Goal: Information Seeking & Learning: Learn about a topic

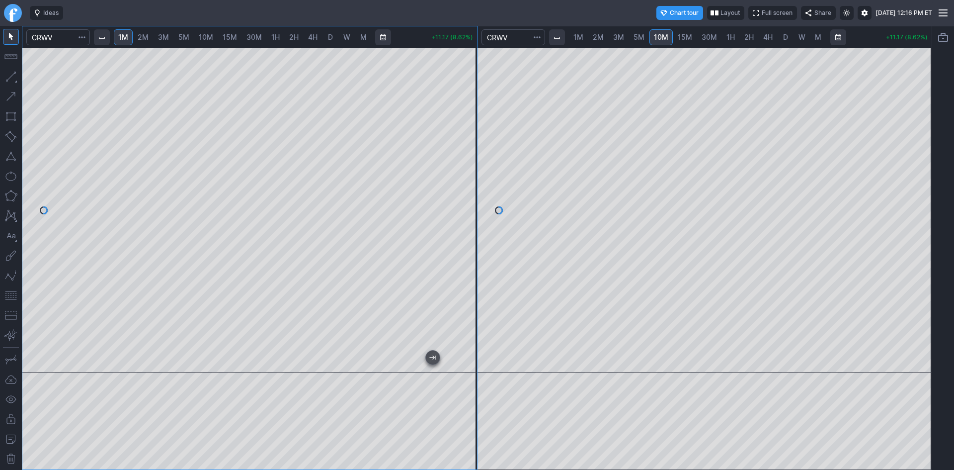
drag, startPoint x: 471, startPoint y: 148, endPoint x: 464, endPoint y: 186, distance: 39.4
click at [469, 183] on div at bounding box center [466, 208] width 21 height 300
click at [488, 319] on div at bounding box center [705, 210] width 455 height 325
click at [680, 34] on span "15M" at bounding box center [685, 37] width 14 height 8
click at [910, 205] on div at bounding box center [705, 210] width 455 height 325
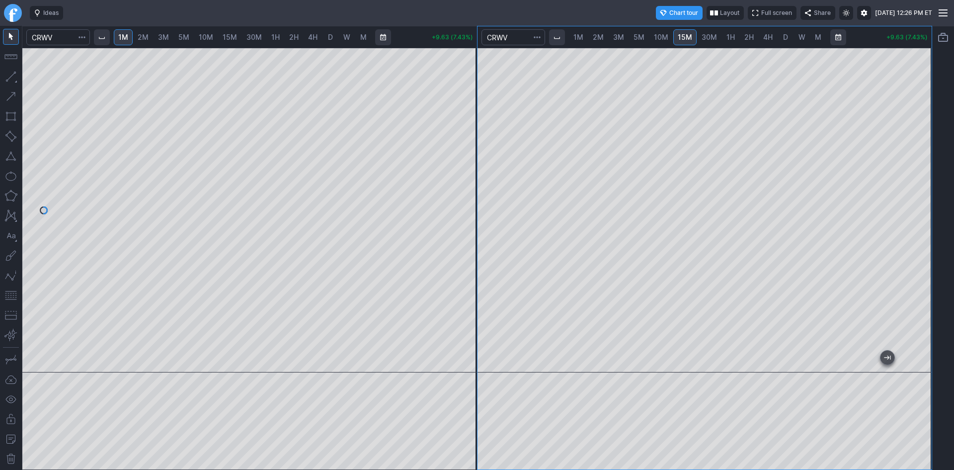
click at [14, 298] on button "button" at bounding box center [11, 295] width 16 height 16
click at [473, 247] on div at bounding box center [466, 208] width 21 height 300
click at [707, 32] on span "30M" at bounding box center [709, 37] width 15 height 10
click at [783, 34] on span "D" at bounding box center [785, 37] width 5 height 8
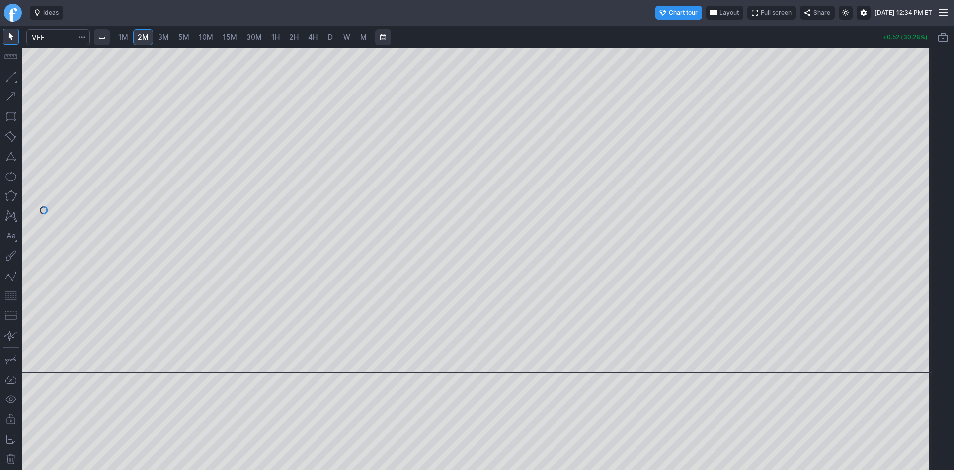
click at [830, 33] on div "1M 2M 3M 5M 10M 15M 30M 1H 2H 4H D W M +0.52 (30.28%)" at bounding box center [476, 247] width 909 height 443
click at [906, 157] on div at bounding box center [476, 210] width 909 height 325
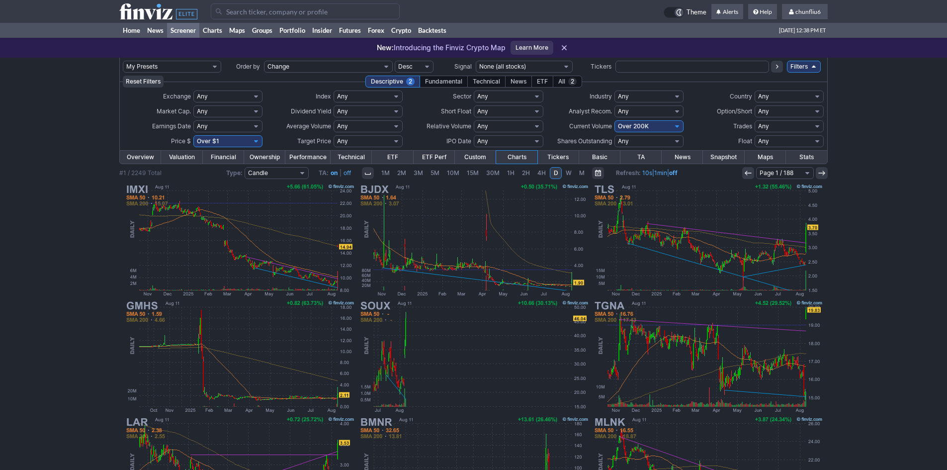
click at [237, 11] on input "Search" at bounding box center [305, 11] width 189 height 16
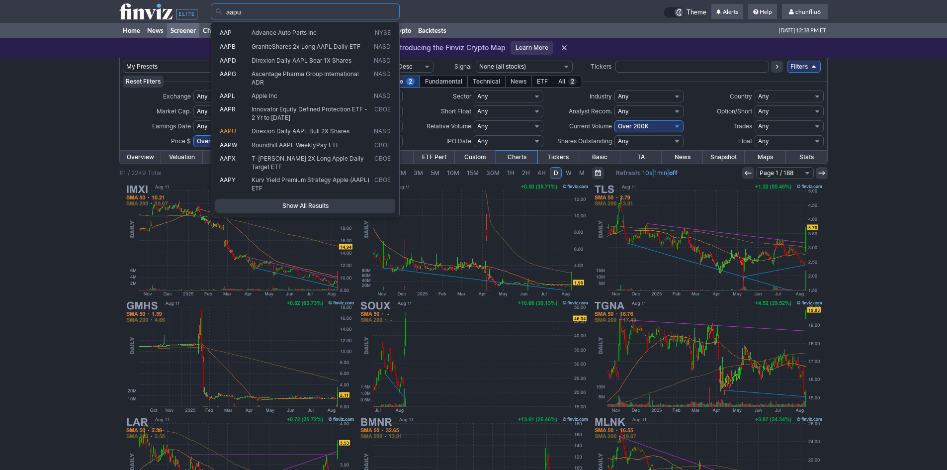
type input "aapu"
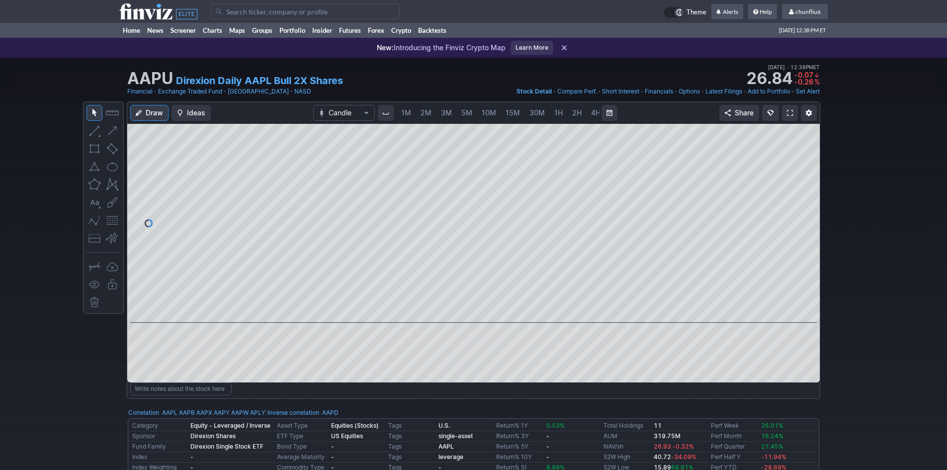
scroll to position [0, 54]
click at [787, 112] on span at bounding box center [790, 113] width 6 height 8
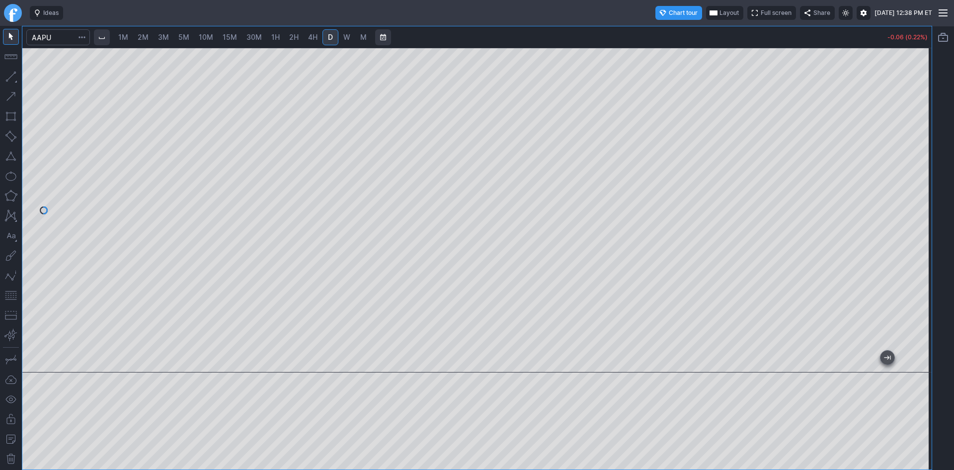
click at [146, 38] on span "2M" at bounding box center [143, 37] width 11 height 8
drag, startPoint x: 927, startPoint y: 144, endPoint x: 914, endPoint y: 198, distance: 55.6
click at [914, 198] on div at bounding box center [921, 208] width 21 height 300
click at [188, 35] on span "5M" at bounding box center [183, 37] width 11 height 8
click at [256, 40] on span "30M" at bounding box center [254, 37] width 15 height 8
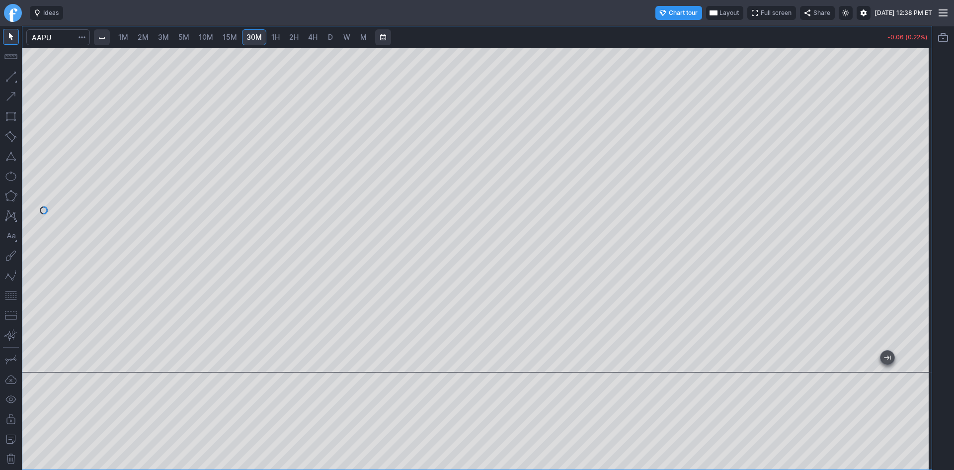
drag, startPoint x: 918, startPoint y: 141, endPoint x: 915, endPoint y: 214, distance: 72.6
click at [931, 213] on div at bounding box center [921, 208] width 21 height 300
click at [9, 292] on button "button" at bounding box center [11, 295] width 16 height 16
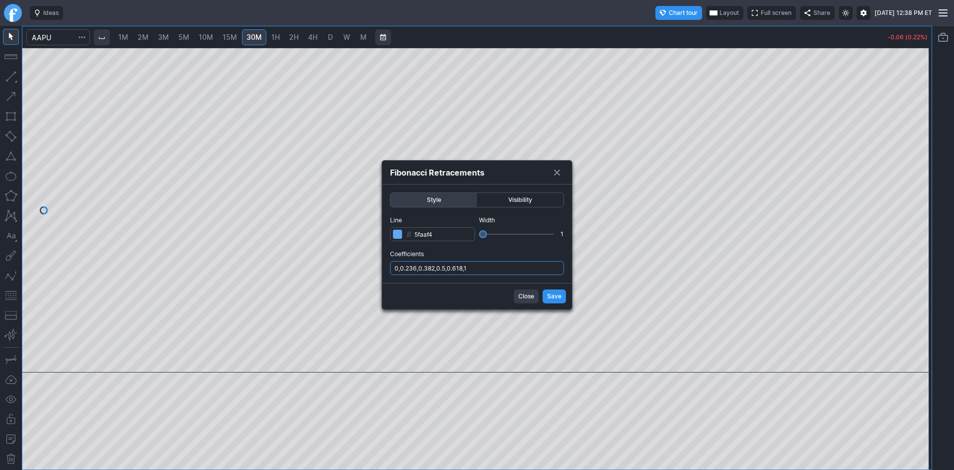
click at [505, 268] on input "0,0.236,0.382,0.5,0.618,1" at bounding box center [477, 268] width 174 height 14
type input "0,0.236,0.382,0.5,0.618,1,.786"
click at [547, 294] on button "Save" at bounding box center [554, 296] width 23 height 14
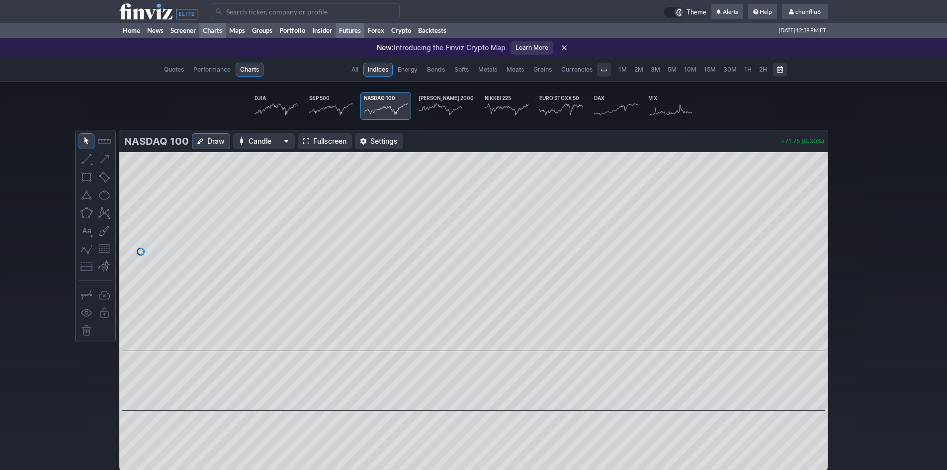
scroll to position [0, 59]
click at [133, 30] on link "Home" at bounding box center [131, 30] width 24 height 15
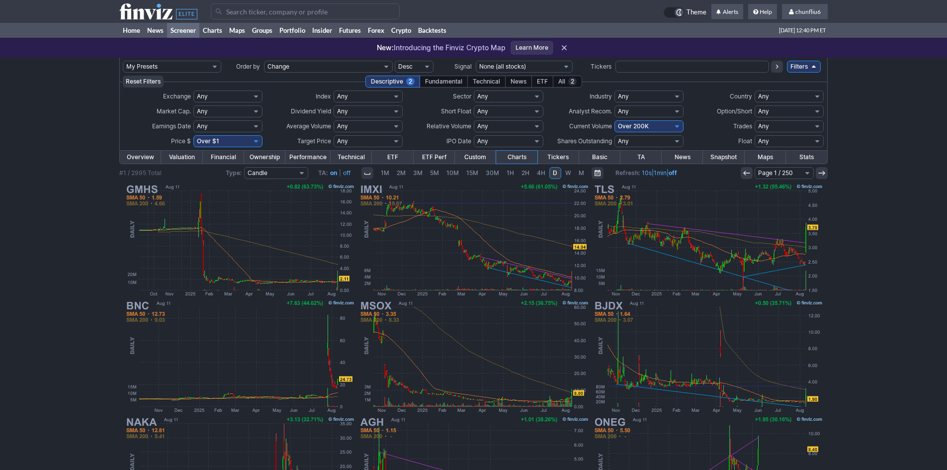
click at [650, 129] on select "Any Under 50K Under 100K Under 500K Under 750K Under 1M Over 0 Over 50K Over 10…" at bounding box center [648, 126] width 69 height 12
select select "o750"
click at [614, 120] on select "Any Under 50K Under 100K Under 500K Under 750K Under 1M Over 0 Over 50K Over 10…" at bounding box center [648, 126] width 69 height 12
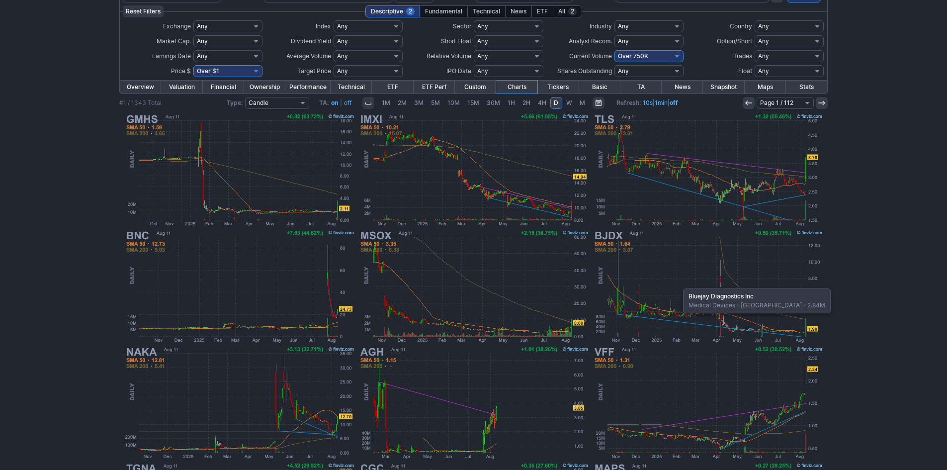
scroll to position [55, 0]
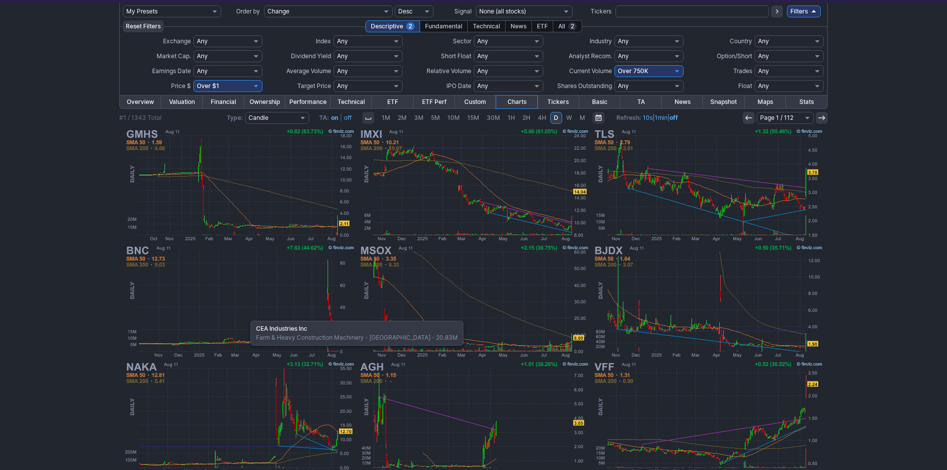
click at [246, 316] on img at bounding box center [239, 301] width 233 height 116
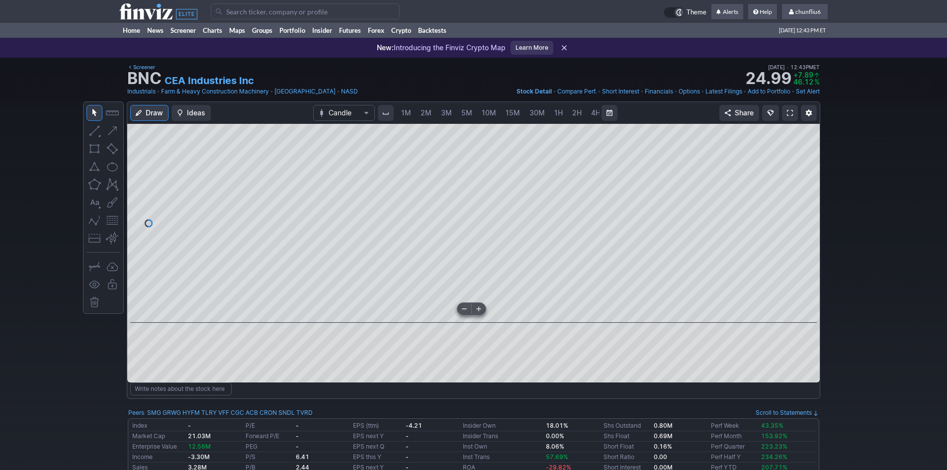
scroll to position [0, 54]
click at [411, 113] on span "5M" at bounding box center [413, 112] width 11 height 8
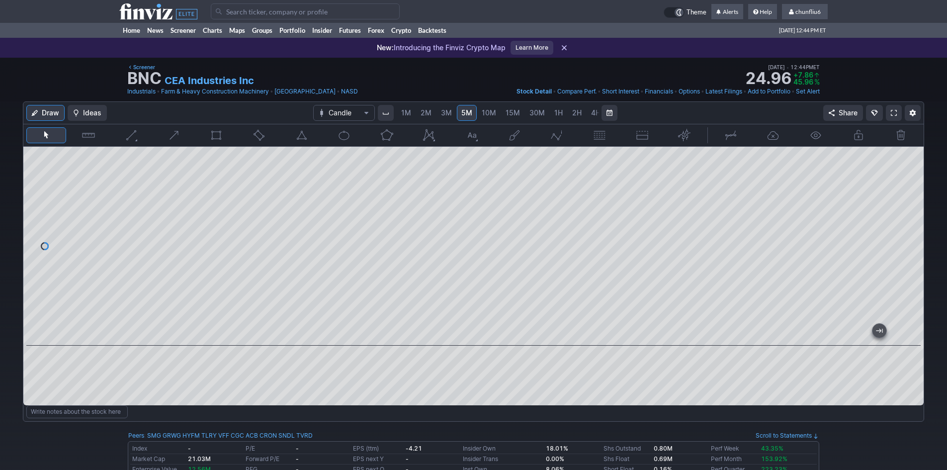
click at [893, 109] on span at bounding box center [894, 113] width 6 height 8
click at [591, 113] on span "4H" at bounding box center [595, 112] width 9 height 8
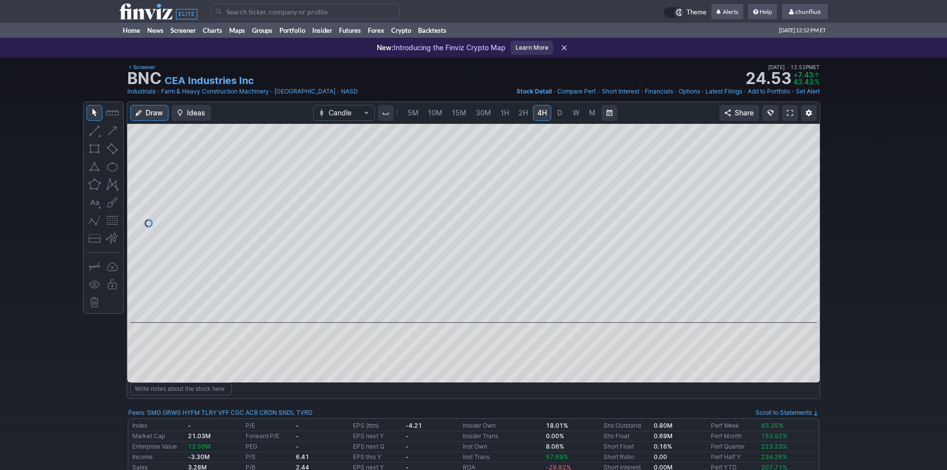
click at [560, 113] on span "D" at bounding box center [559, 113] width 7 height 10
drag, startPoint x: 811, startPoint y: 238, endPoint x: 809, endPoint y: 200, distance: 38.3
click at [809, 200] on div at bounding box center [809, 221] width 21 height 174
drag, startPoint x: 633, startPoint y: 316, endPoint x: 946, endPoint y: 314, distance: 313.6
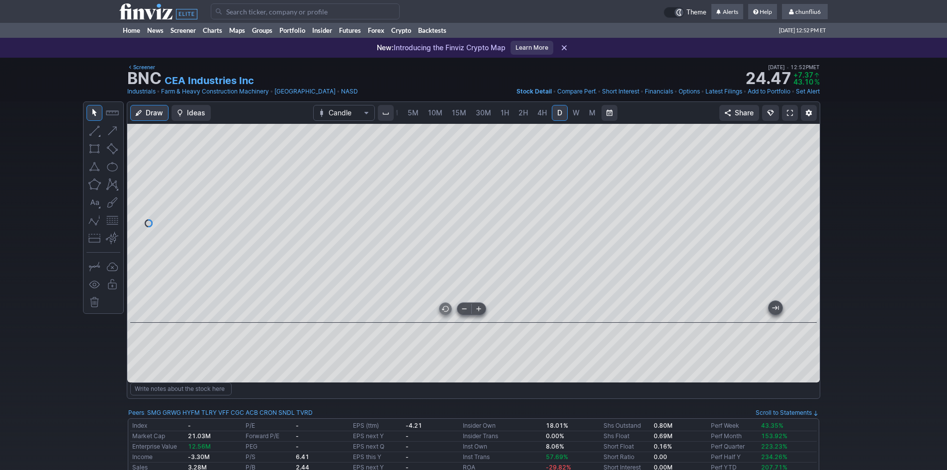
click at [690, 317] on div at bounding box center [473, 223] width 692 height 199
click at [500, 115] on span "1H" at bounding box center [504, 112] width 8 height 8
drag, startPoint x: 805, startPoint y: 247, endPoint x: 807, endPoint y: 174, distance: 73.1
click at [809, 173] on div at bounding box center [809, 221] width 21 height 174
drag, startPoint x: 809, startPoint y: 269, endPoint x: 813, endPoint y: 247, distance: 21.8
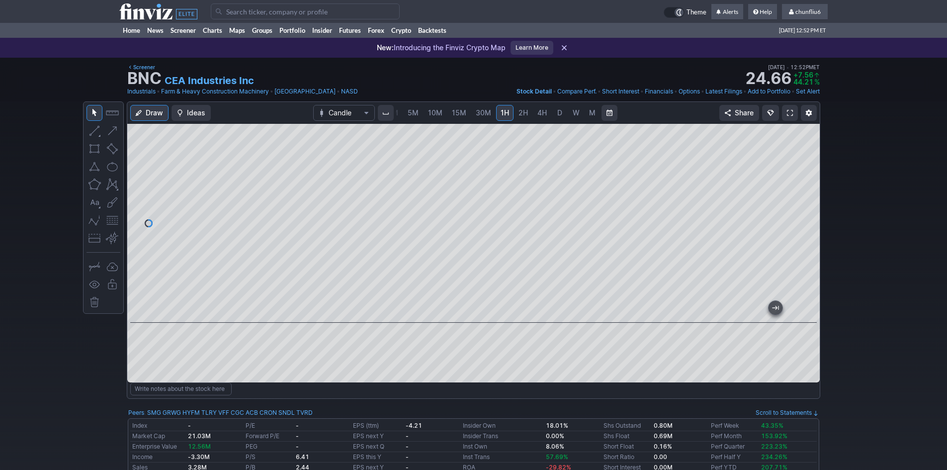
click at [813, 247] on div at bounding box center [809, 221] width 21 height 174
click at [113, 220] on button "button" at bounding box center [112, 220] width 16 height 16
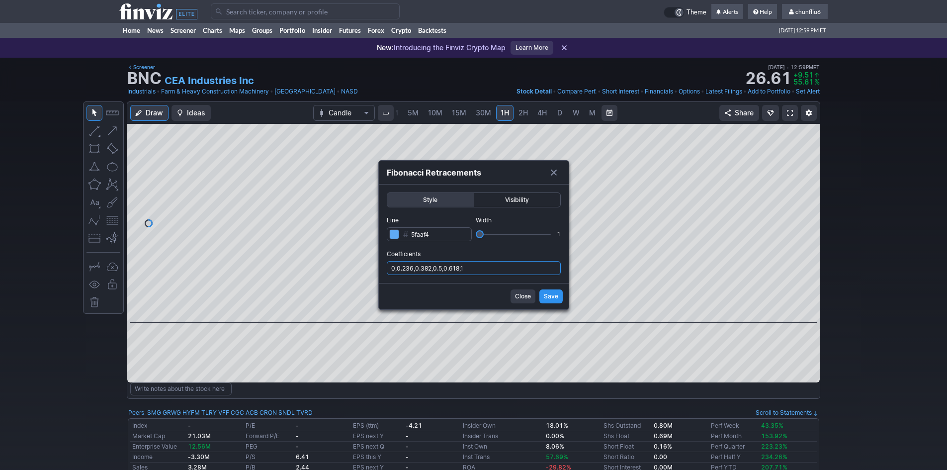
click at [492, 265] on input "0,0.236,0.382,0.5,0.618,1" at bounding box center [474, 268] width 174 height 14
type input "0,0.236,0.382,0.5,0.618,1,.786"
click at [543, 296] on button "Save" at bounding box center [550, 296] width 23 height 14
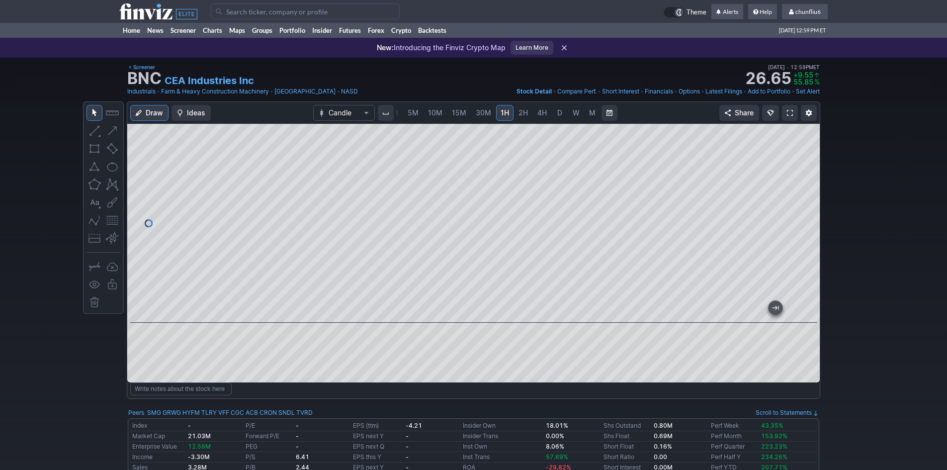
drag, startPoint x: 812, startPoint y: 229, endPoint x: 803, endPoint y: 232, distance: 9.9
click at [803, 232] on div at bounding box center [809, 221] width 21 height 174
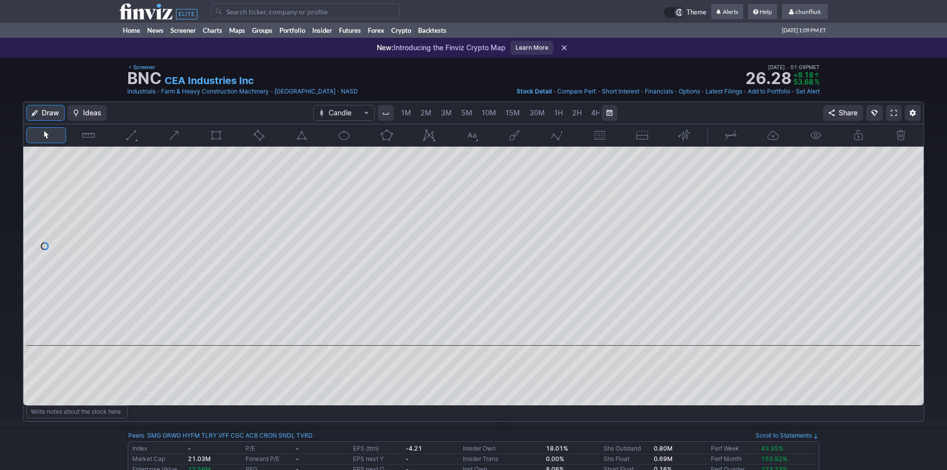
scroll to position [0, 54]
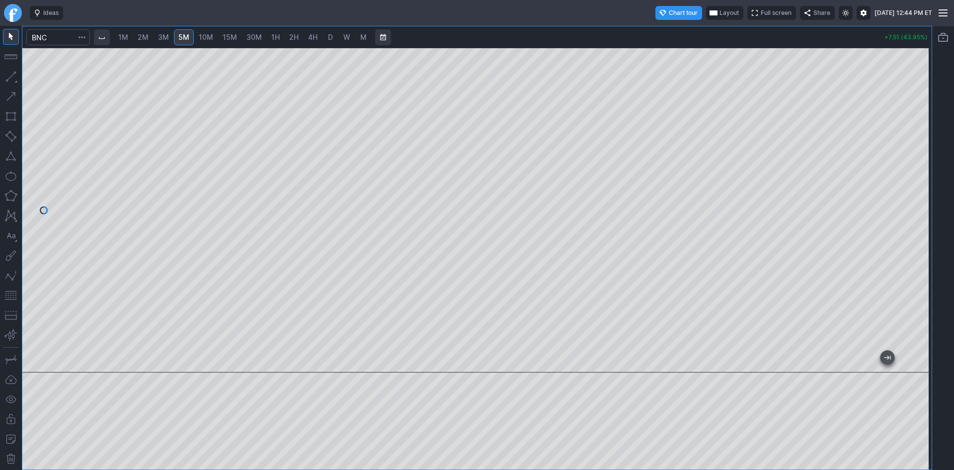
drag, startPoint x: 923, startPoint y: 124, endPoint x: 913, endPoint y: 167, distance: 44.4
click at [919, 162] on div at bounding box center [921, 208] width 21 height 300
click at [145, 35] on span "2M" at bounding box center [143, 37] width 11 height 8
drag, startPoint x: 918, startPoint y: 145, endPoint x: 919, endPoint y: 160, distance: 14.9
click at [919, 160] on div at bounding box center [921, 208] width 21 height 300
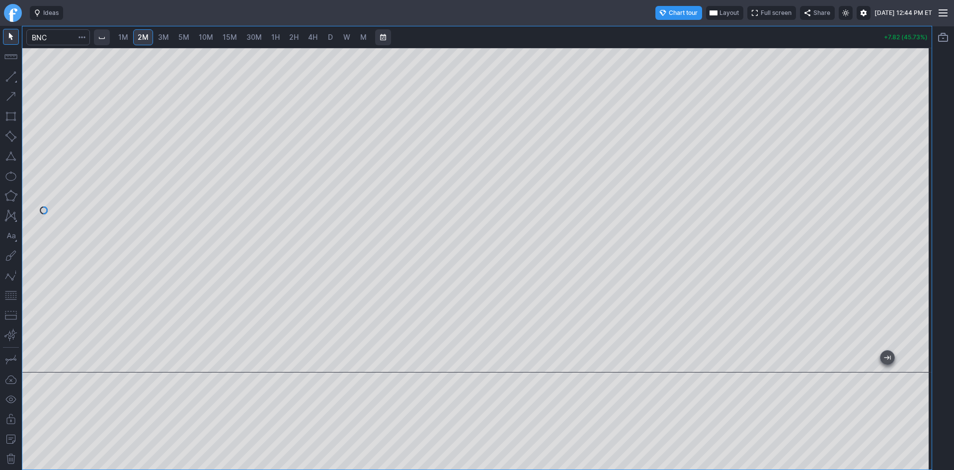
click at [11, 293] on button "button" at bounding box center [11, 295] width 16 height 16
drag, startPoint x: 924, startPoint y: 131, endPoint x: 924, endPoint y: 149, distance: 17.9
click at [924, 149] on div at bounding box center [921, 208] width 21 height 300
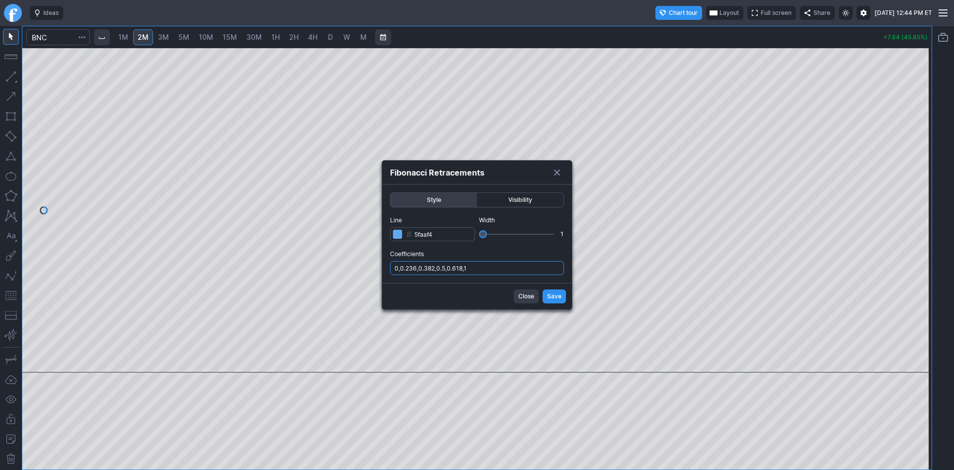
click at [508, 266] on input "0,0.236,0.382,0.5,0.618,1" at bounding box center [477, 268] width 174 height 14
type input "0,0.236,0.382,0.5,0.618,1,.786"
click at [557, 299] on span "Save" at bounding box center [554, 296] width 14 height 10
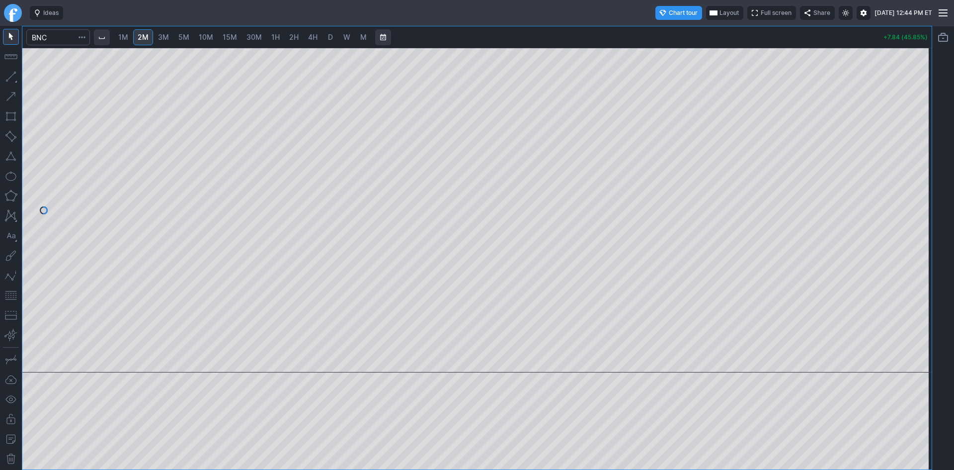
click at [916, 225] on div at bounding box center [921, 208] width 21 height 300
click at [706, 7] on button "Layout" at bounding box center [724, 13] width 37 height 14
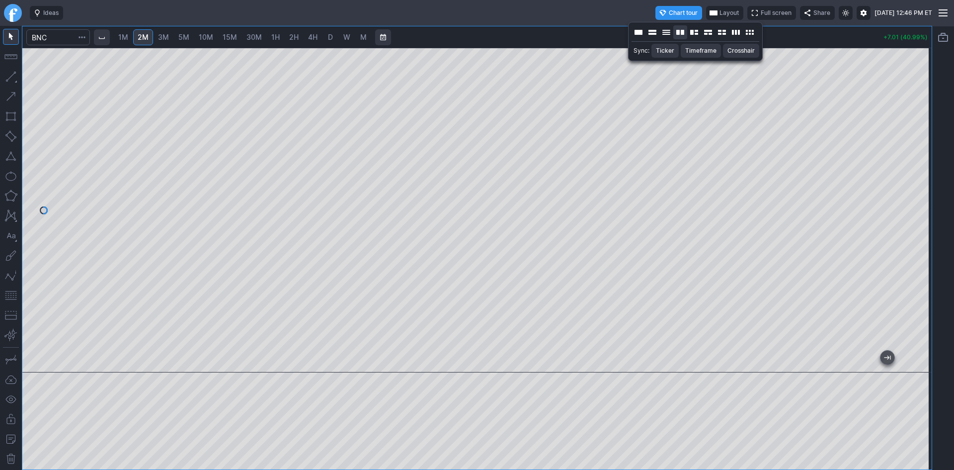
click at [683, 29] on button "Layout" at bounding box center [680, 32] width 14 height 14
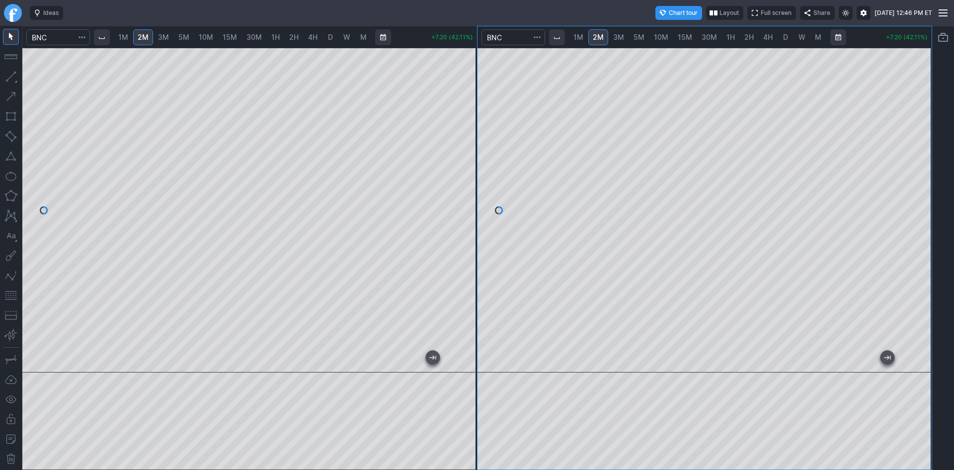
click at [783, 39] on span "D" at bounding box center [785, 37] width 5 height 8
click at [732, 40] on span "1H" at bounding box center [731, 37] width 8 height 8
click at [667, 36] on span "10M" at bounding box center [661, 37] width 14 height 8
drag, startPoint x: 925, startPoint y: 139, endPoint x: 925, endPoint y: 226, distance: 86.5
click at [925, 226] on div at bounding box center [921, 208] width 21 height 300
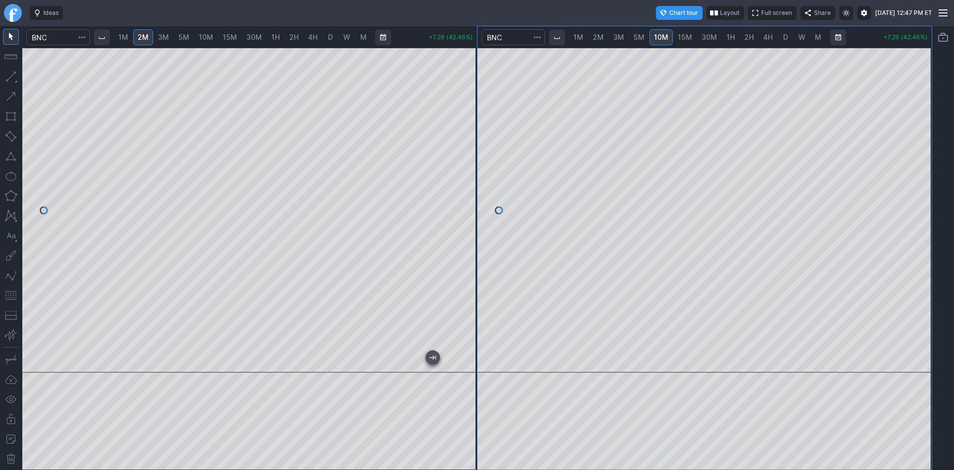
click at [705, 40] on span "30M" at bounding box center [709, 37] width 15 height 8
click at [685, 39] on span "15M" at bounding box center [685, 37] width 14 height 8
drag, startPoint x: 919, startPoint y: 204, endPoint x: 920, endPoint y: 298, distance: 93.9
click at [920, 298] on div at bounding box center [921, 208] width 21 height 300
click at [12, 296] on button "button" at bounding box center [11, 295] width 16 height 16
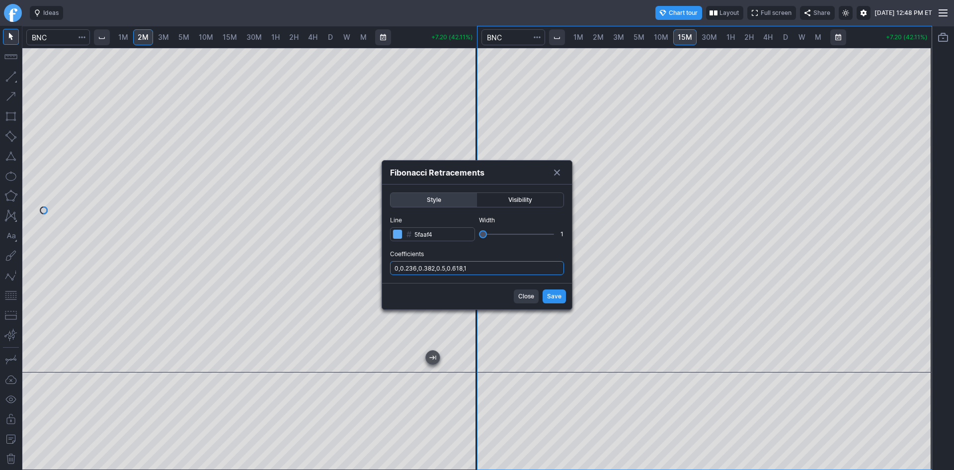
click at [506, 268] on input "0,0.236,0.382,0.5,0.618,1" at bounding box center [477, 268] width 174 height 14
type input "0,0.236,0.382,0.5,0.618,1,.786"
click at [550, 293] on span "Save" at bounding box center [554, 296] width 14 height 10
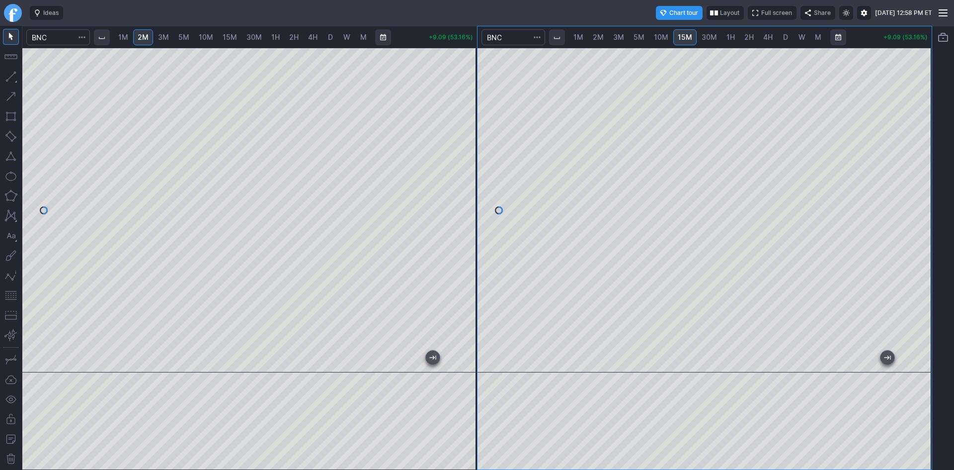
click at [472, 133] on div at bounding box center [466, 208] width 21 height 300
drag, startPoint x: 467, startPoint y: 108, endPoint x: 467, endPoint y: 120, distance: 11.4
click at [467, 120] on div at bounding box center [466, 208] width 21 height 300
drag, startPoint x: 306, startPoint y: 361, endPoint x: 256, endPoint y: 360, distance: 50.2
click at [256, 360] on div at bounding box center [249, 210] width 455 height 325
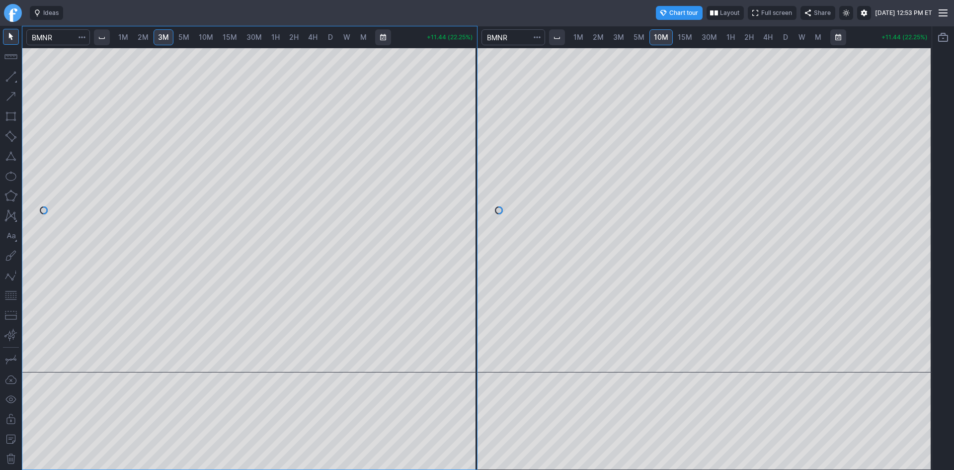
click at [445, 177] on div at bounding box center [249, 210] width 455 height 325
drag, startPoint x: 931, startPoint y: 128, endPoint x: 928, endPoint y: 178, distance: 50.3
click at [929, 177] on div at bounding box center [921, 208] width 21 height 300
click at [905, 169] on div at bounding box center [705, 210] width 455 height 325
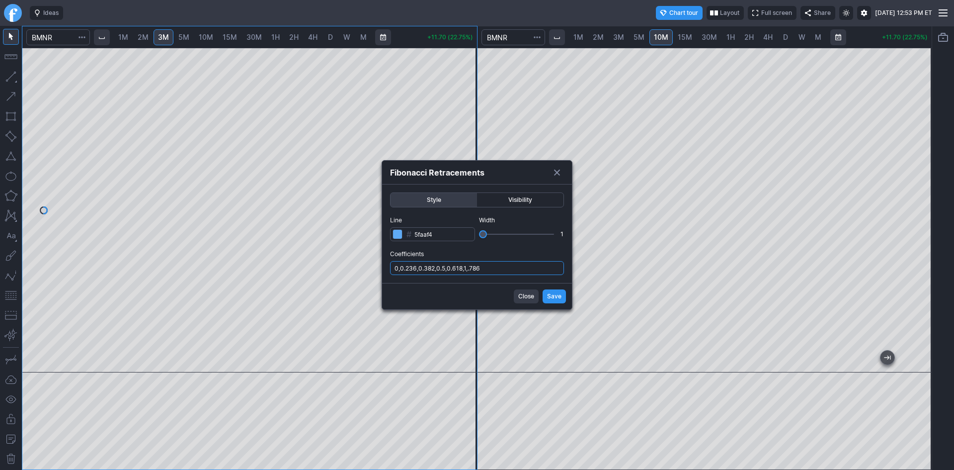
click at [501, 268] on input "0,0.236,0.382,0.5,0.618,1,.786" at bounding box center [477, 268] width 174 height 14
click at [608, 226] on div at bounding box center [477, 235] width 954 height 470
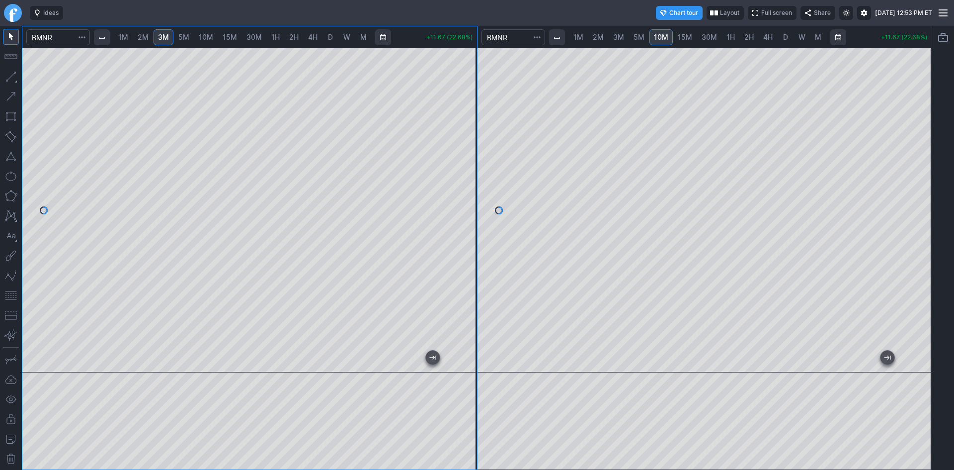
drag, startPoint x: 470, startPoint y: 164, endPoint x: 472, endPoint y: 170, distance: 6.6
click at [472, 170] on div at bounding box center [466, 208] width 21 height 300
drag, startPoint x: 422, startPoint y: 34, endPoint x: 400, endPoint y: 36, distance: 23.0
click at [400, 36] on div "1M 2M 3M 5M 10M 15M 30M 1H 2H 4H D W M -0.57 (31.49%)" at bounding box center [249, 37] width 455 height 22
drag, startPoint x: 469, startPoint y: 164, endPoint x: 466, endPoint y: 180, distance: 16.2
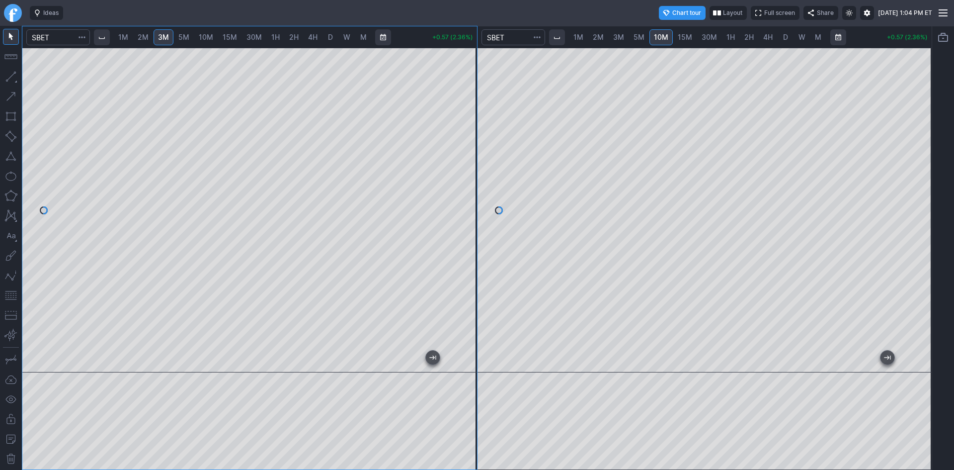
click at [466, 180] on div at bounding box center [466, 208] width 21 height 300
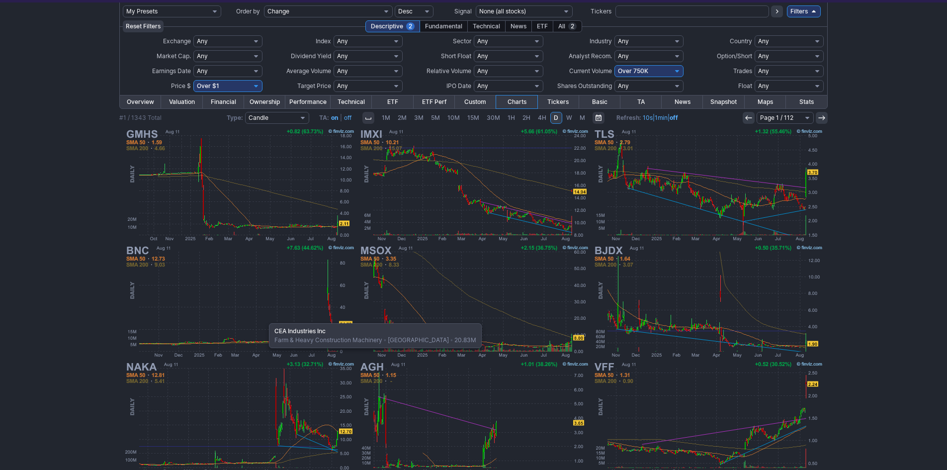
click at [265, 318] on img at bounding box center [239, 301] width 233 height 116
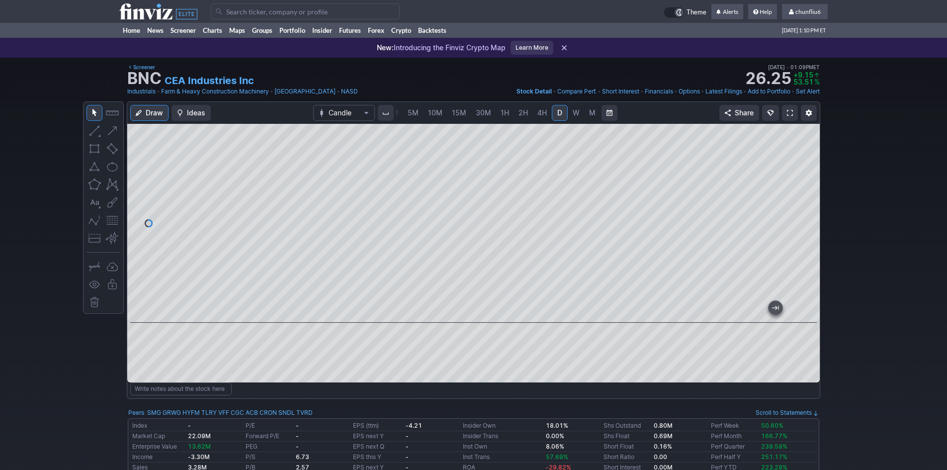
click at [484, 111] on span "30M" at bounding box center [483, 112] width 15 height 8
click at [797, 184] on div at bounding box center [473, 223] width 692 height 199
drag, startPoint x: 802, startPoint y: 241, endPoint x: 799, endPoint y: 192, distance: 48.8
click at [799, 192] on div at bounding box center [809, 221] width 21 height 174
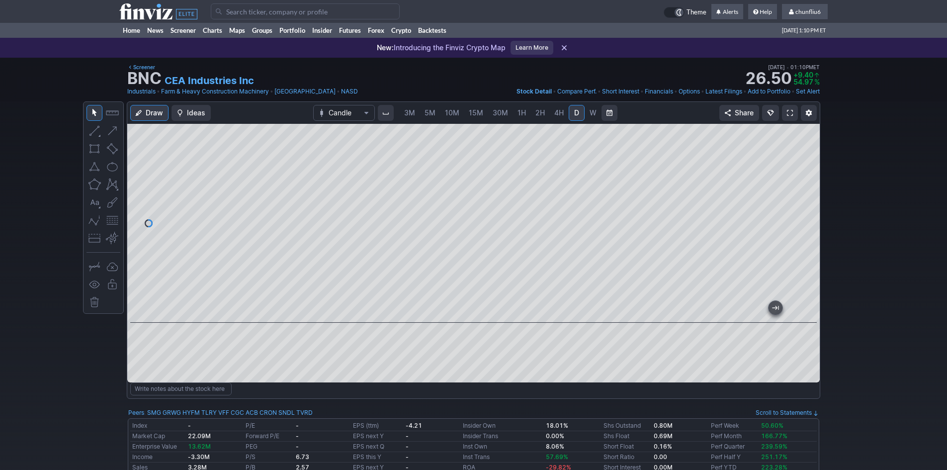
scroll to position [0, 54]
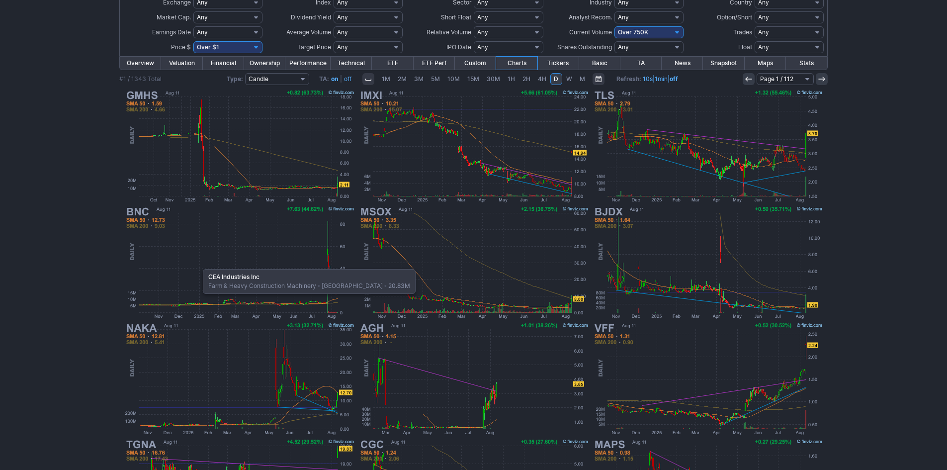
scroll to position [105, 0]
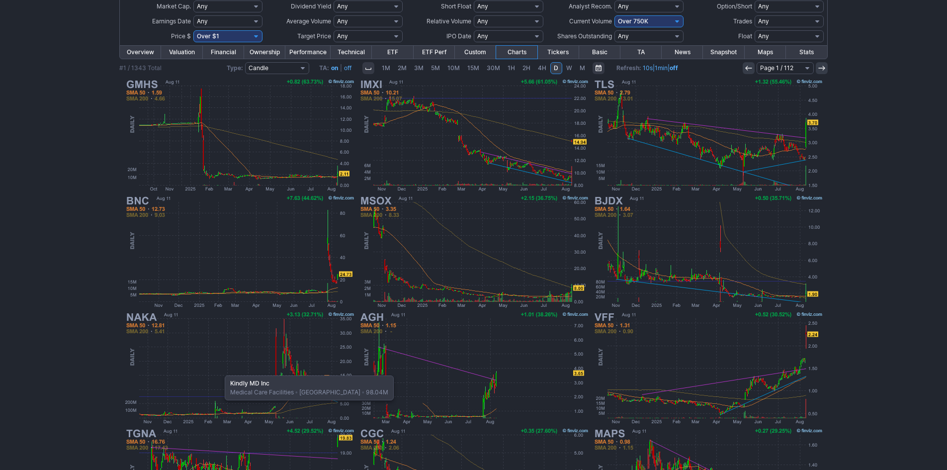
click at [220, 370] on img at bounding box center [239, 368] width 233 height 116
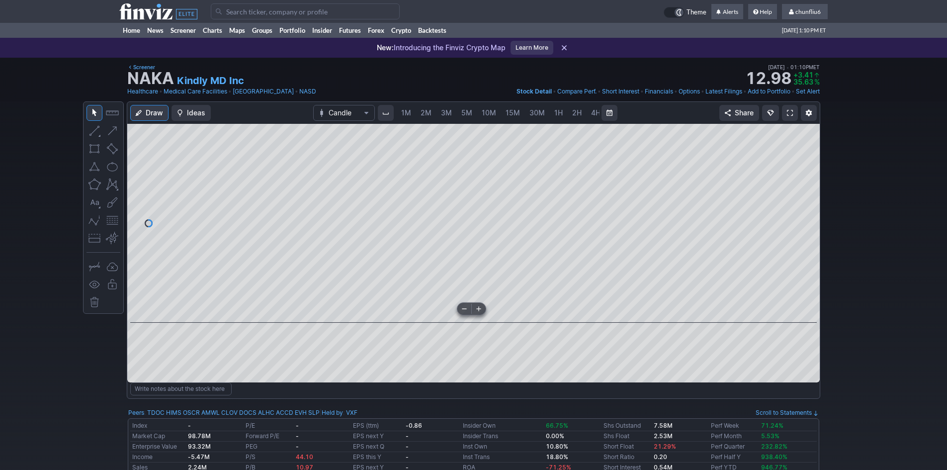
scroll to position [0, 54]
click at [481, 113] on span "30M" at bounding box center [483, 112] width 15 height 8
click at [363, 288] on div at bounding box center [473, 223] width 692 height 199
drag, startPoint x: 809, startPoint y: 261, endPoint x: 800, endPoint y: 269, distance: 12.7
click at [810, 269] on div at bounding box center [809, 221] width 21 height 174
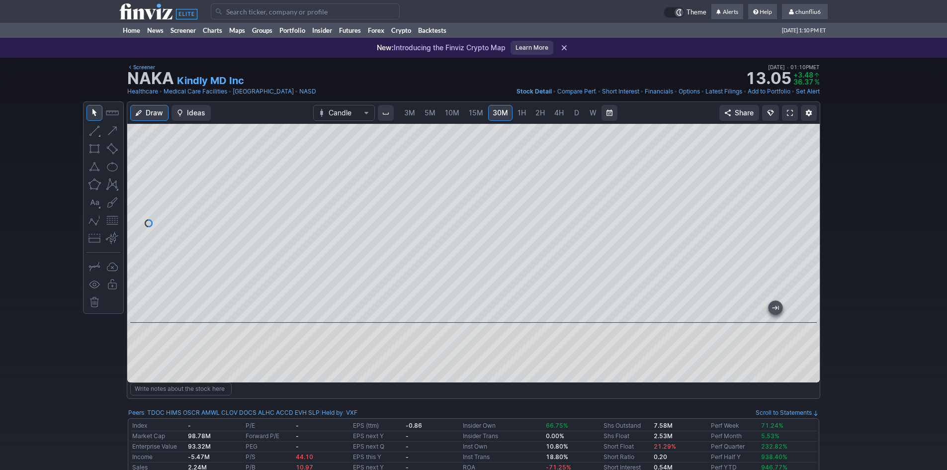
scroll to position [0, 54]
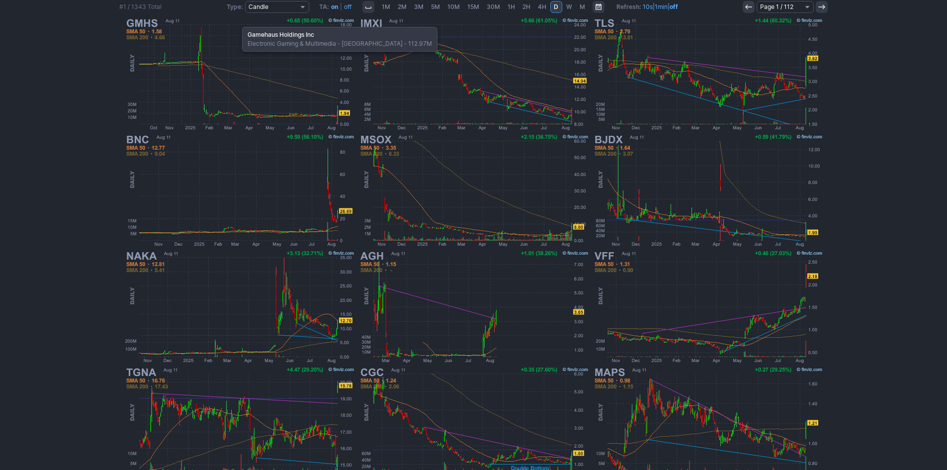
scroll to position [155, 0]
